Goal: Navigation & Orientation: Find specific page/section

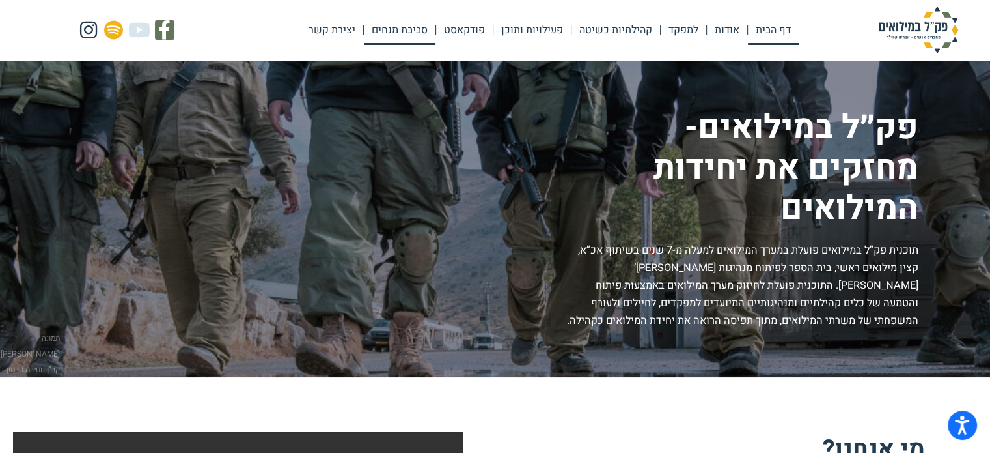
click at [419, 31] on link "סביבת מנחים" at bounding box center [400, 30] width 72 height 30
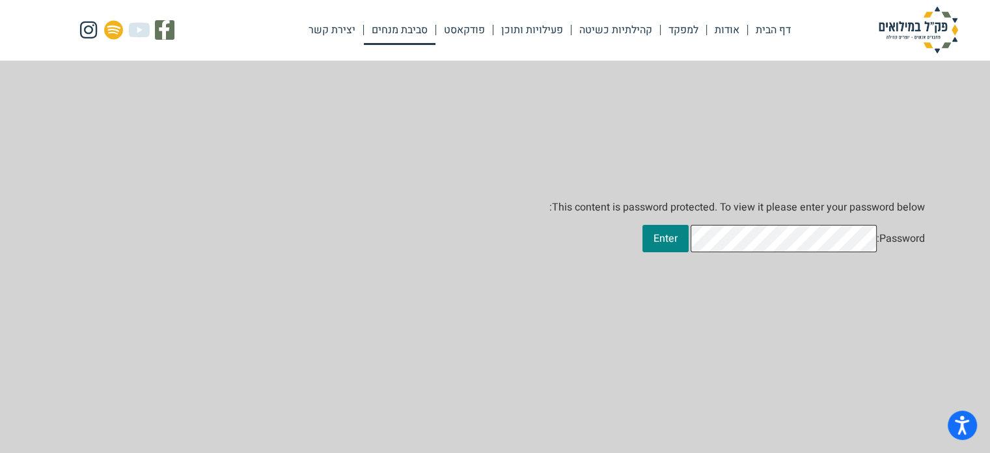
click at [643, 225] on input "Enter" at bounding box center [666, 238] width 46 height 27
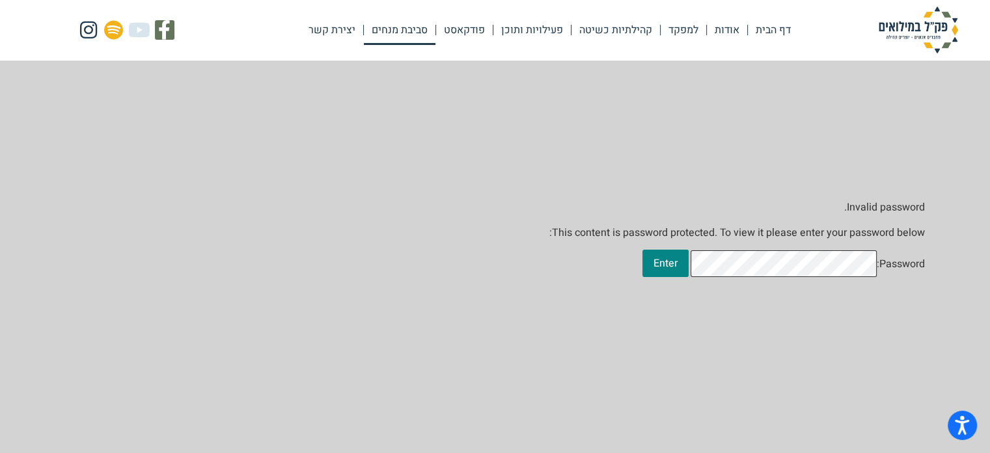
click at [643, 249] on input "Enter" at bounding box center [666, 262] width 46 height 27
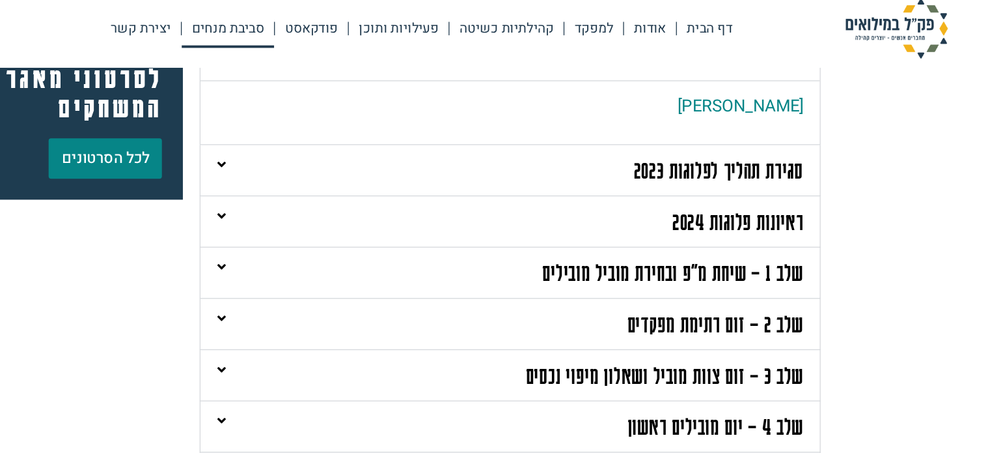
scroll to position [225, 0]
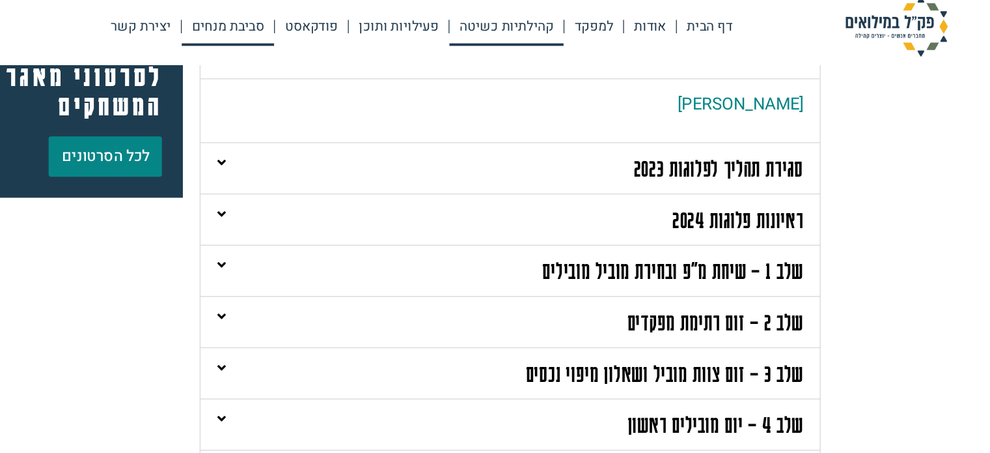
click at [600, 31] on link "קהילתיות כשיטה" at bounding box center [616, 30] width 89 height 30
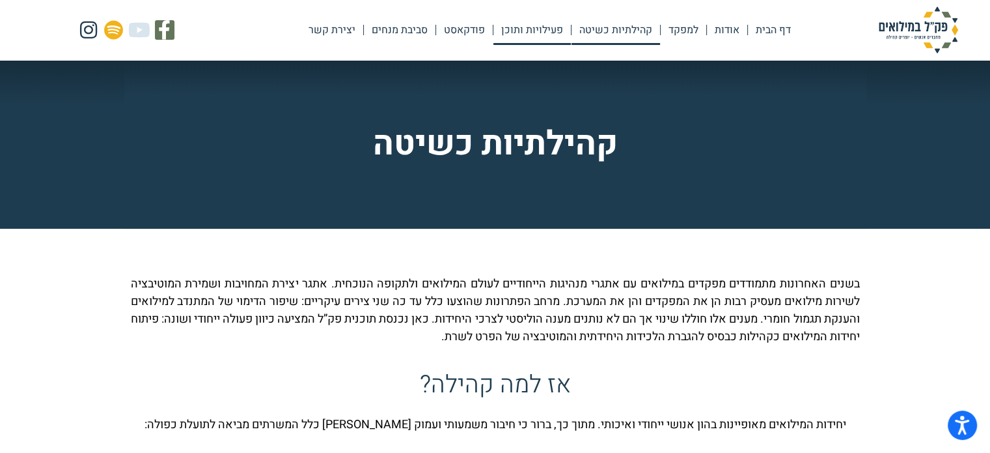
click at [536, 27] on link "פעילויות ותוכן" at bounding box center [532, 30] width 77 height 30
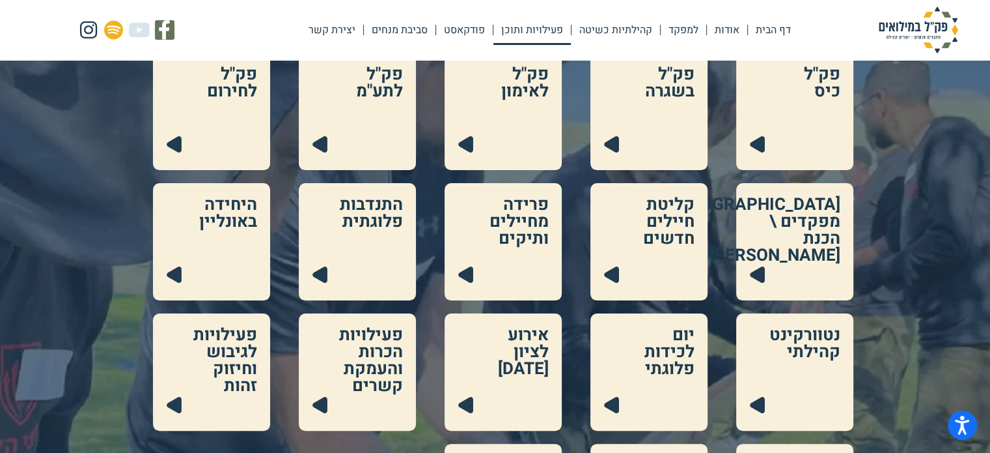
scroll to position [193, 0]
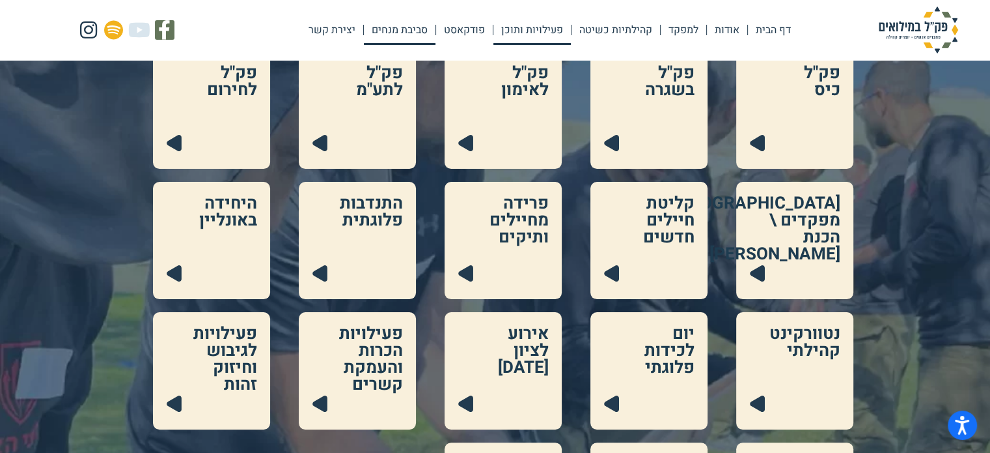
click at [404, 33] on link "סביבת מנחים" at bounding box center [400, 30] width 72 height 30
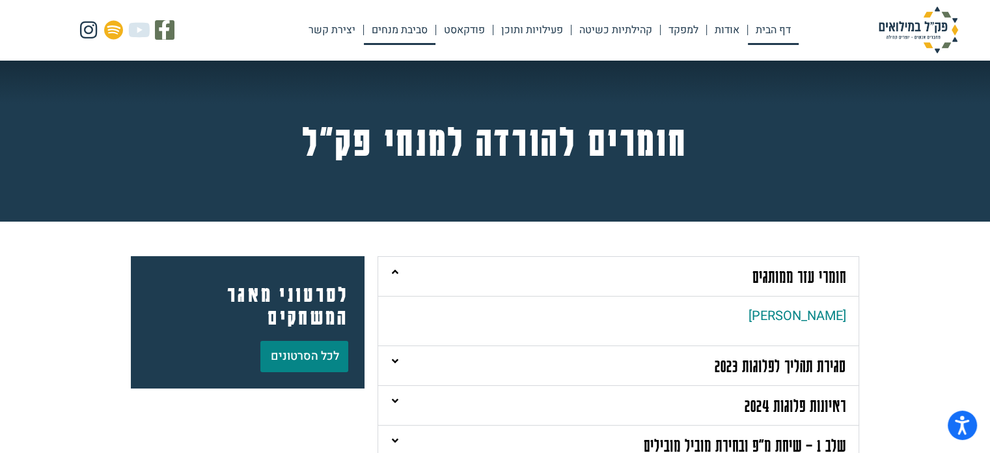
click at [776, 27] on link "דף הבית" at bounding box center [773, 30] width 51 height 30
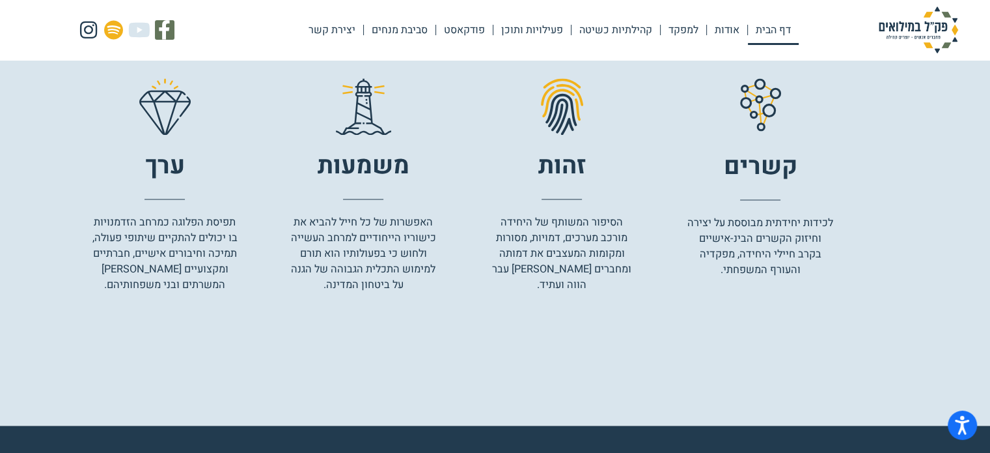
scroll to position [2025, 0]
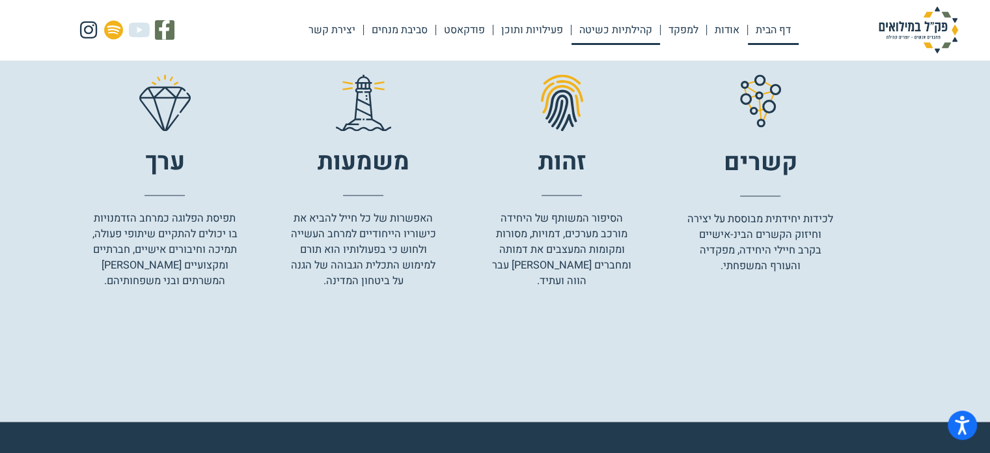
click at [637, 32] on link "קהילתיות כשיטה" at bounding box center [616, 30] width 89 height 30
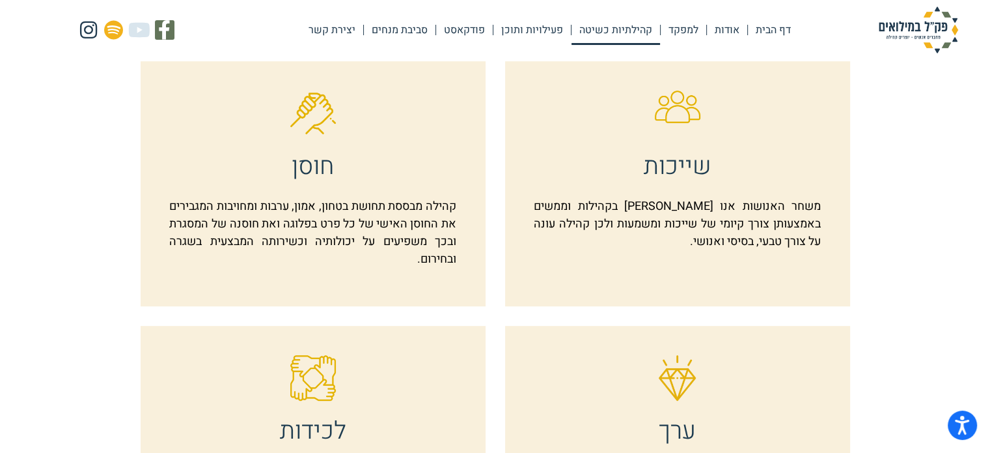
scroll to position [431, 0]
